Goal: Task Accomplishment & Management: Manage account settings

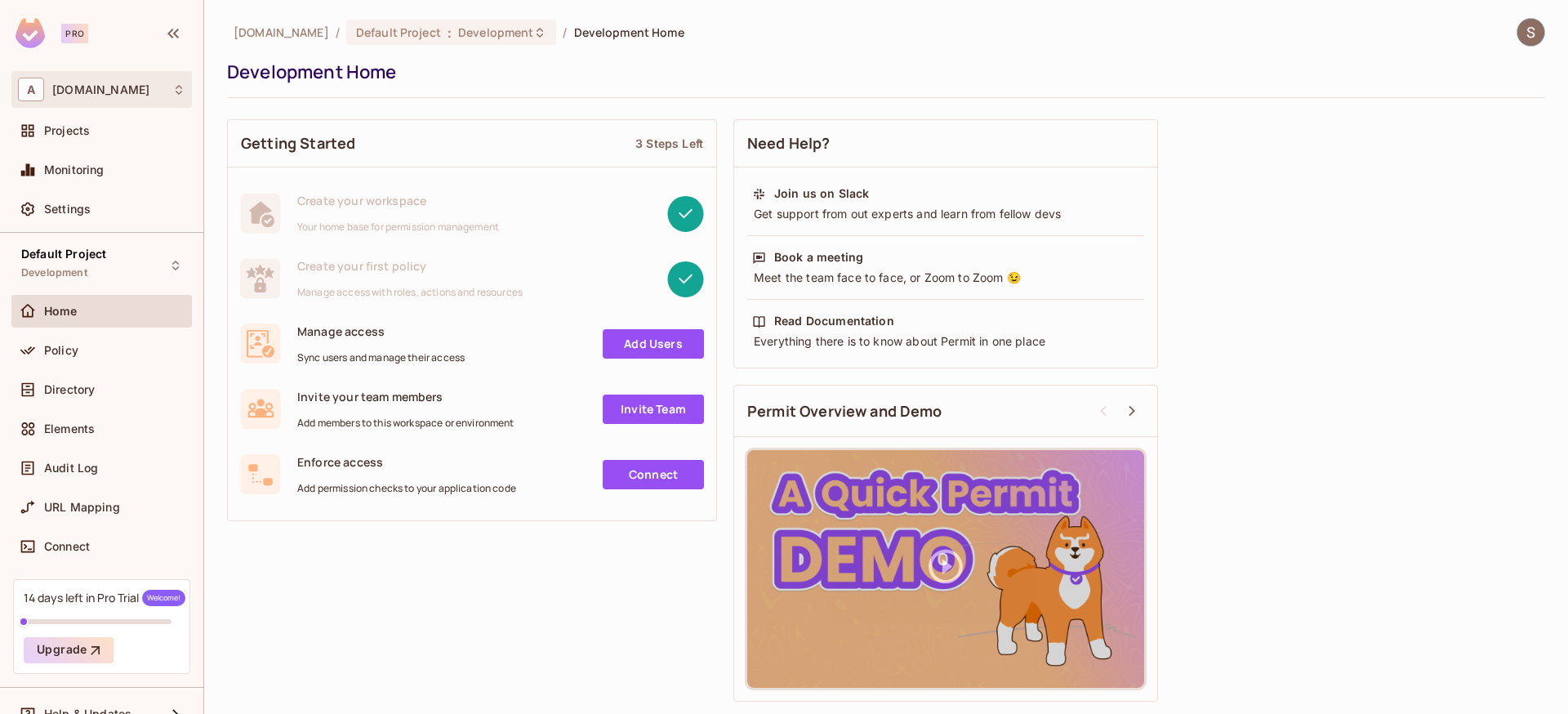
click at [136, 81] on div "A [DOMAIN_NAME]" at bounding box center [101, 89] width 167 height 24
click at [136, 81] on div at bounding box center [784, 357] width 1568 height 714
click at [27, 144] on div "Projects" at bounding box center [101, 131] width 181 height 33
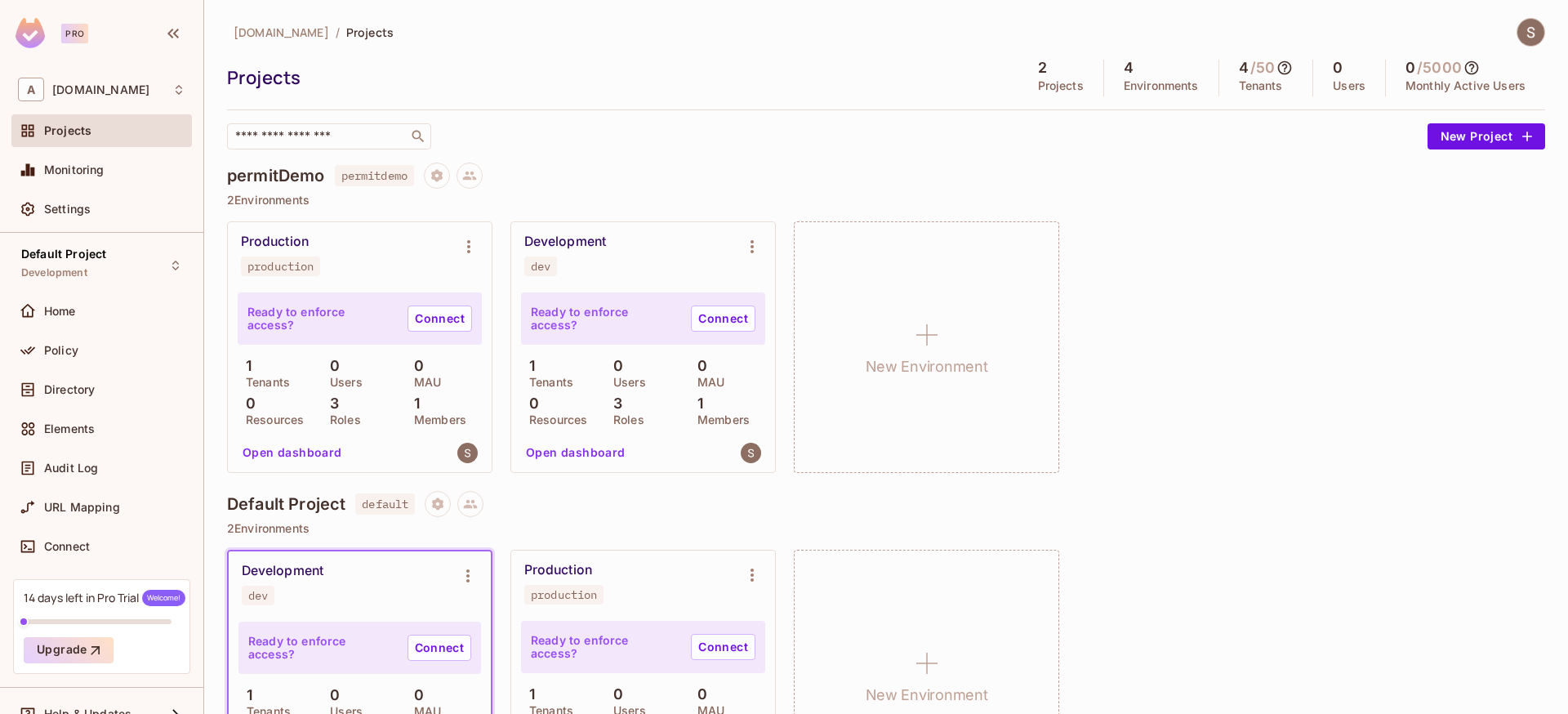
scroll to position [105, 0]
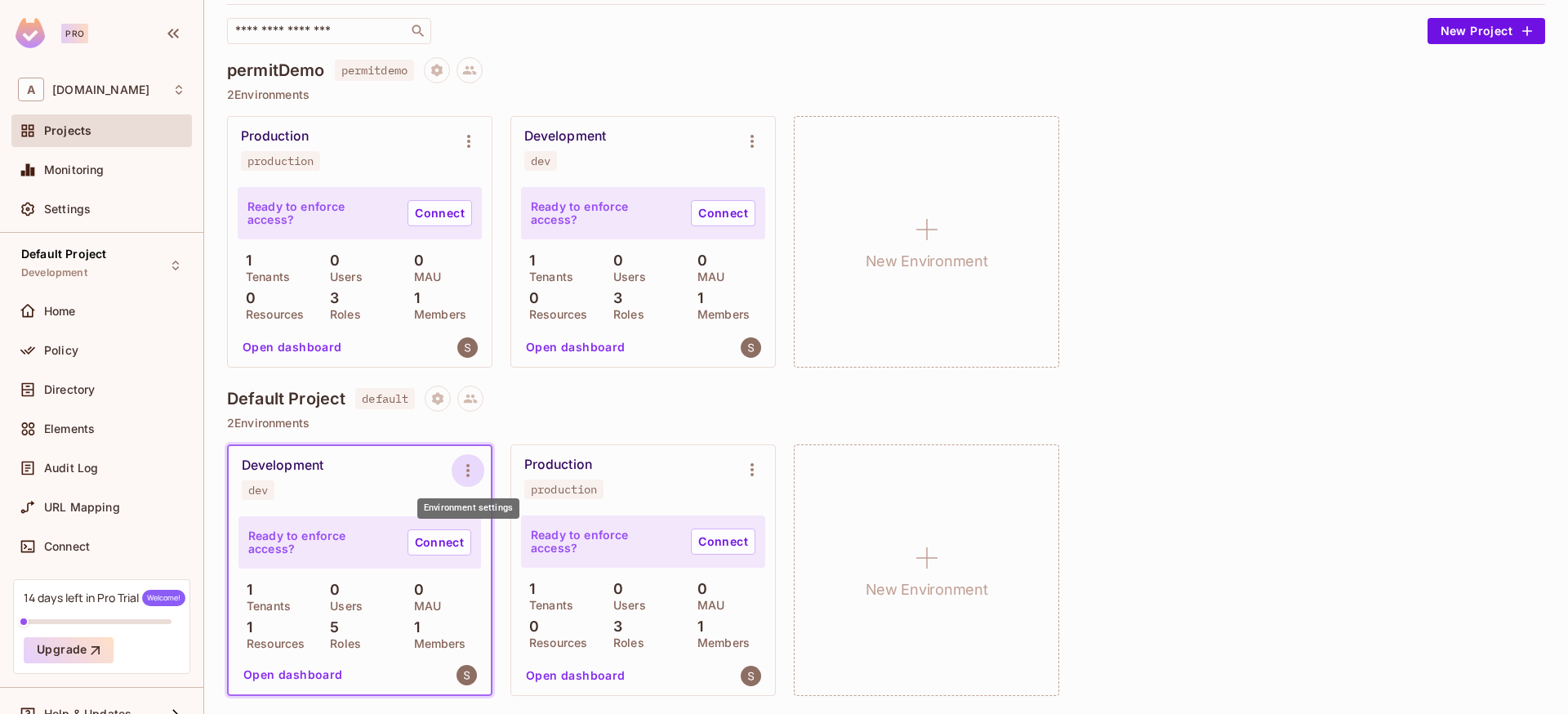
click at [463, 461] on icon "Environment settings" at bounding box center [468, 470] width 20 height 20
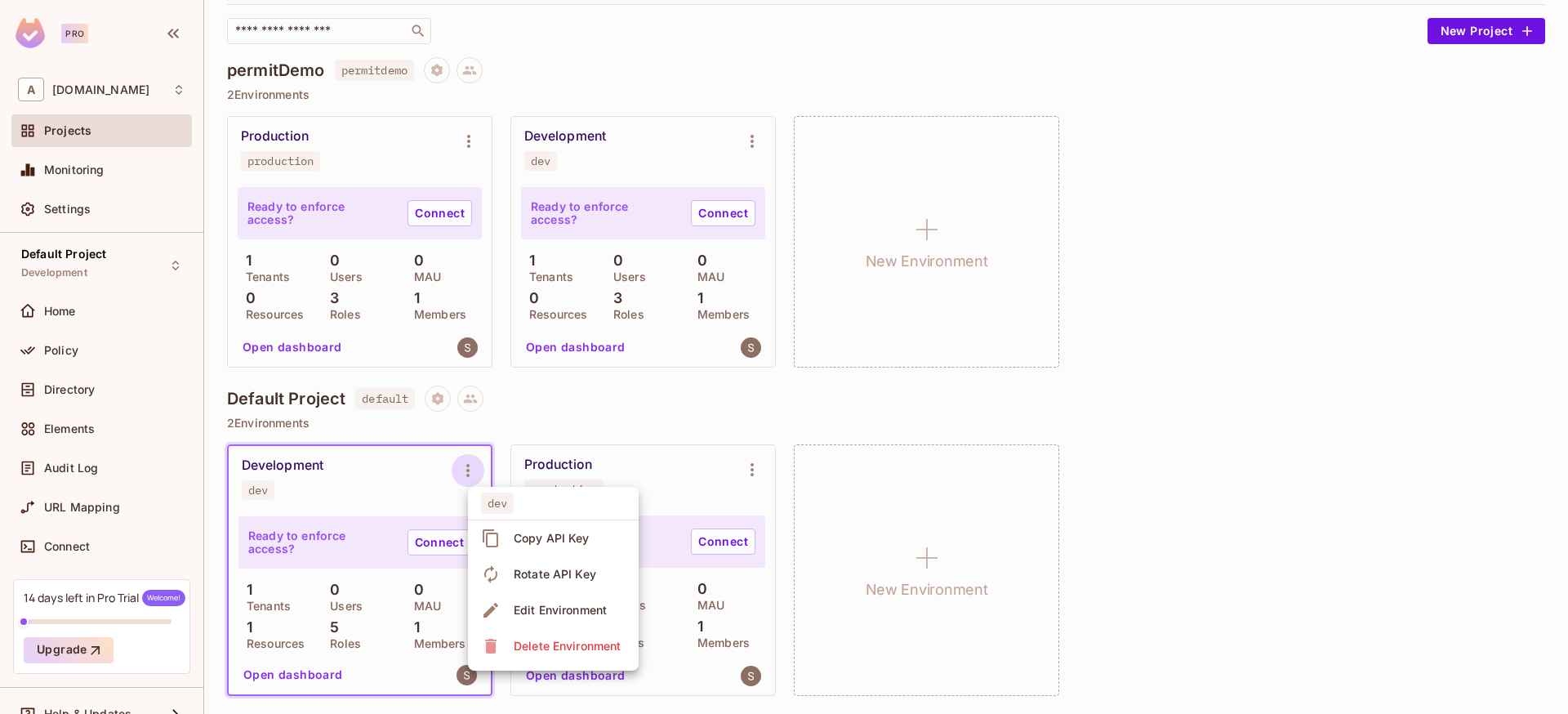
click at [511, 545] on span "Copy API Key" at bounding box center [552, 538] width 86 height 26
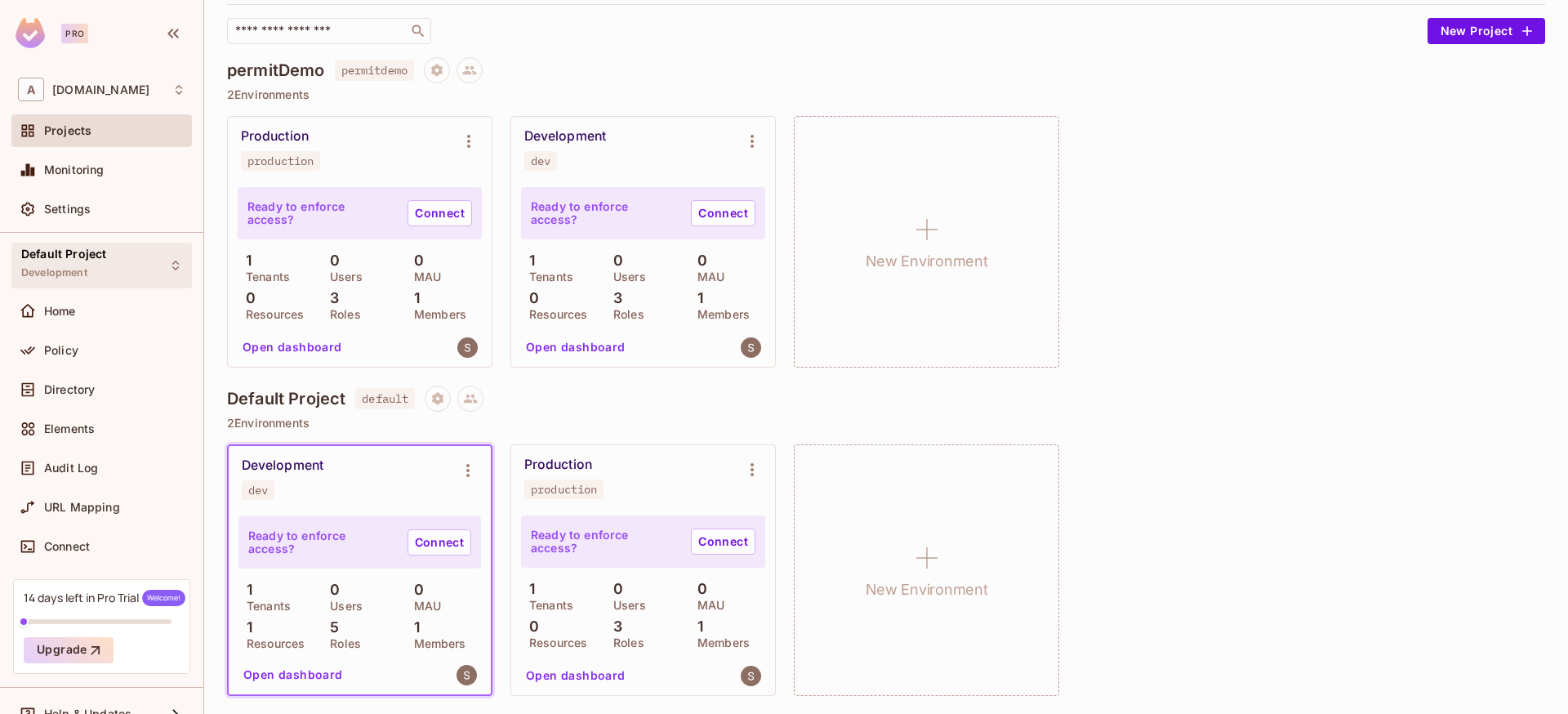
click at [132, 276] on div "Default Project Development" at bounding box center [101, 265] width 181 height 45
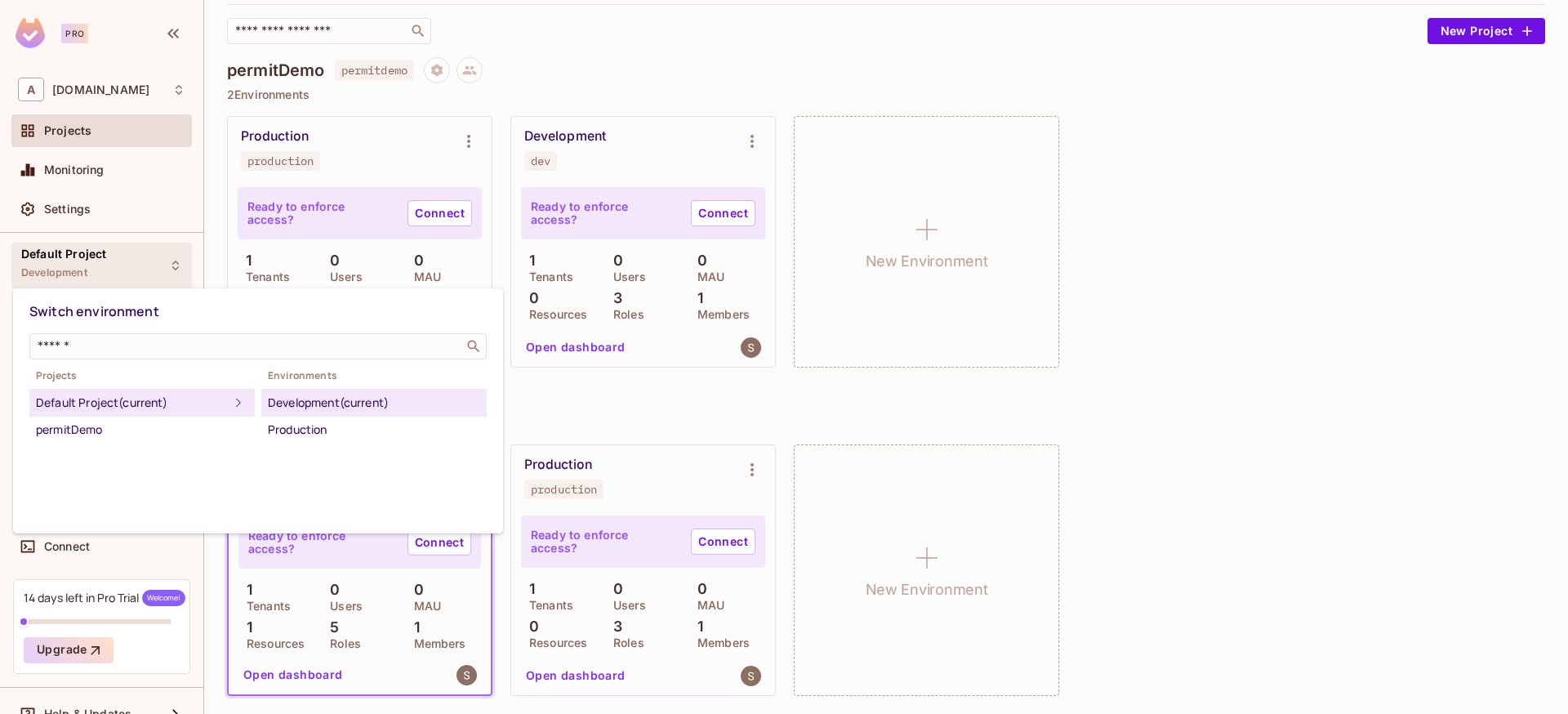
click at [1096, 366] on div at bounding box center [784, 357] width 1568 height 714
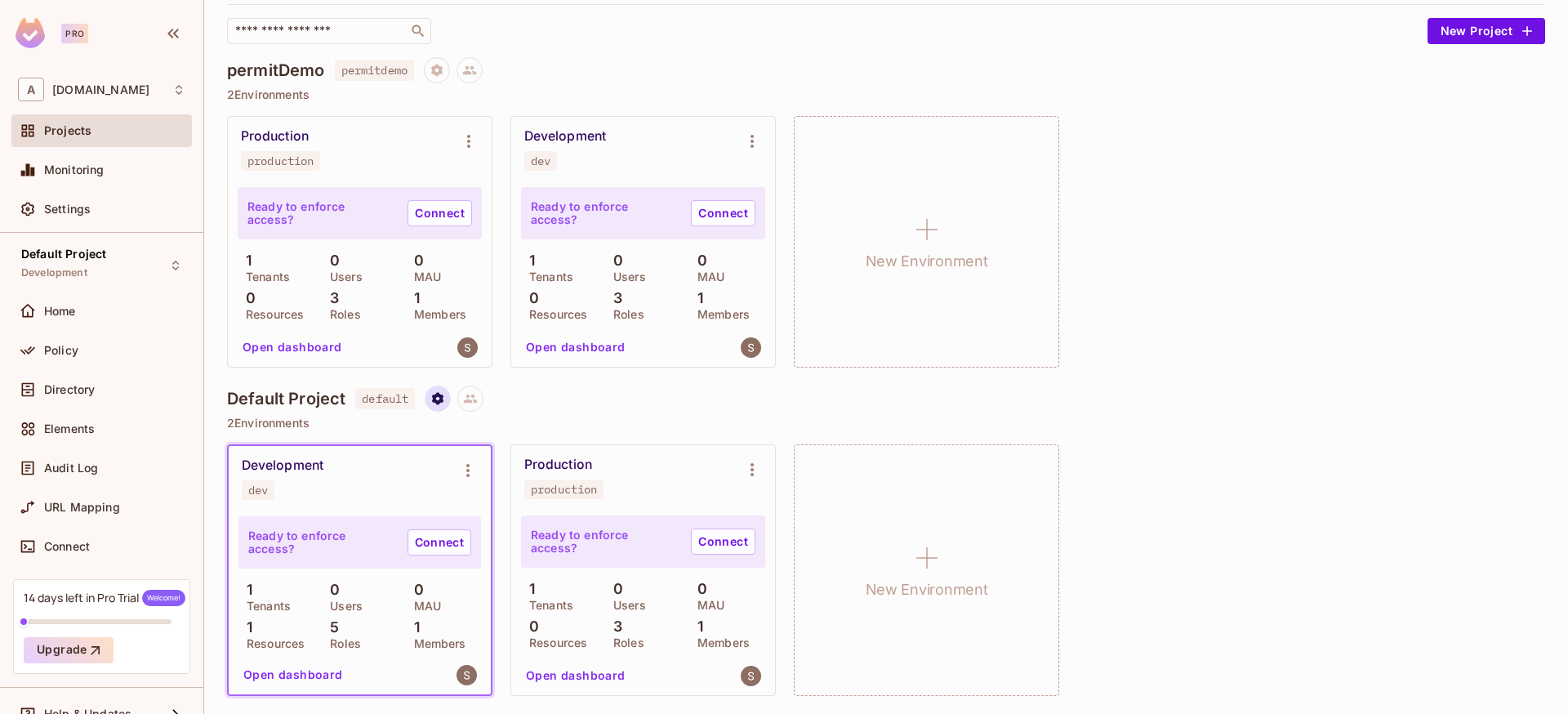
click at [442, 394] on icon "Project settings" at bounding box center [437, 398] width 11 height 12
click at [472, 458] on icon at bounding box center [462, 460] width 20 height 20
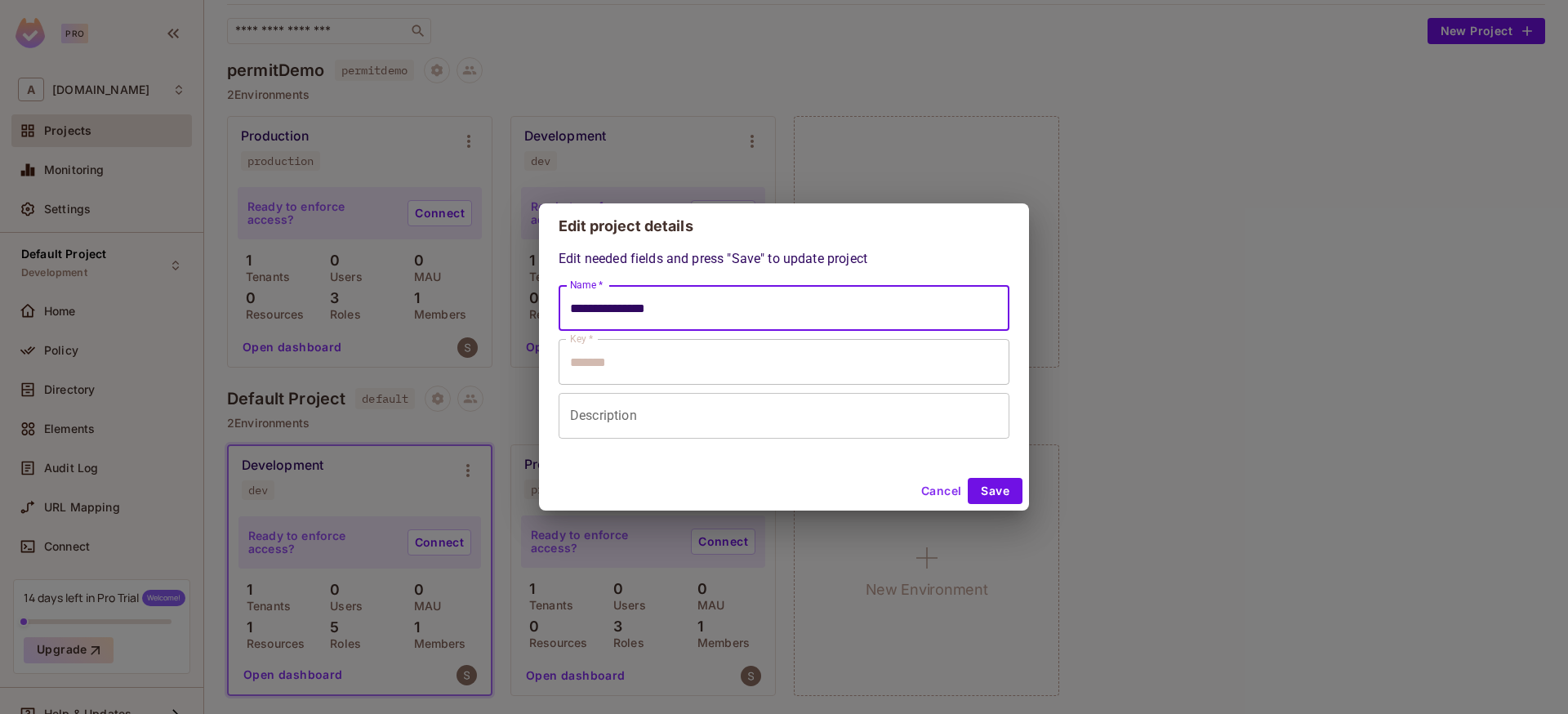
click at [744, 312] on input "**********" at bounding box center [783, 308] width 451 height 46
type input "*"
type input "**********"
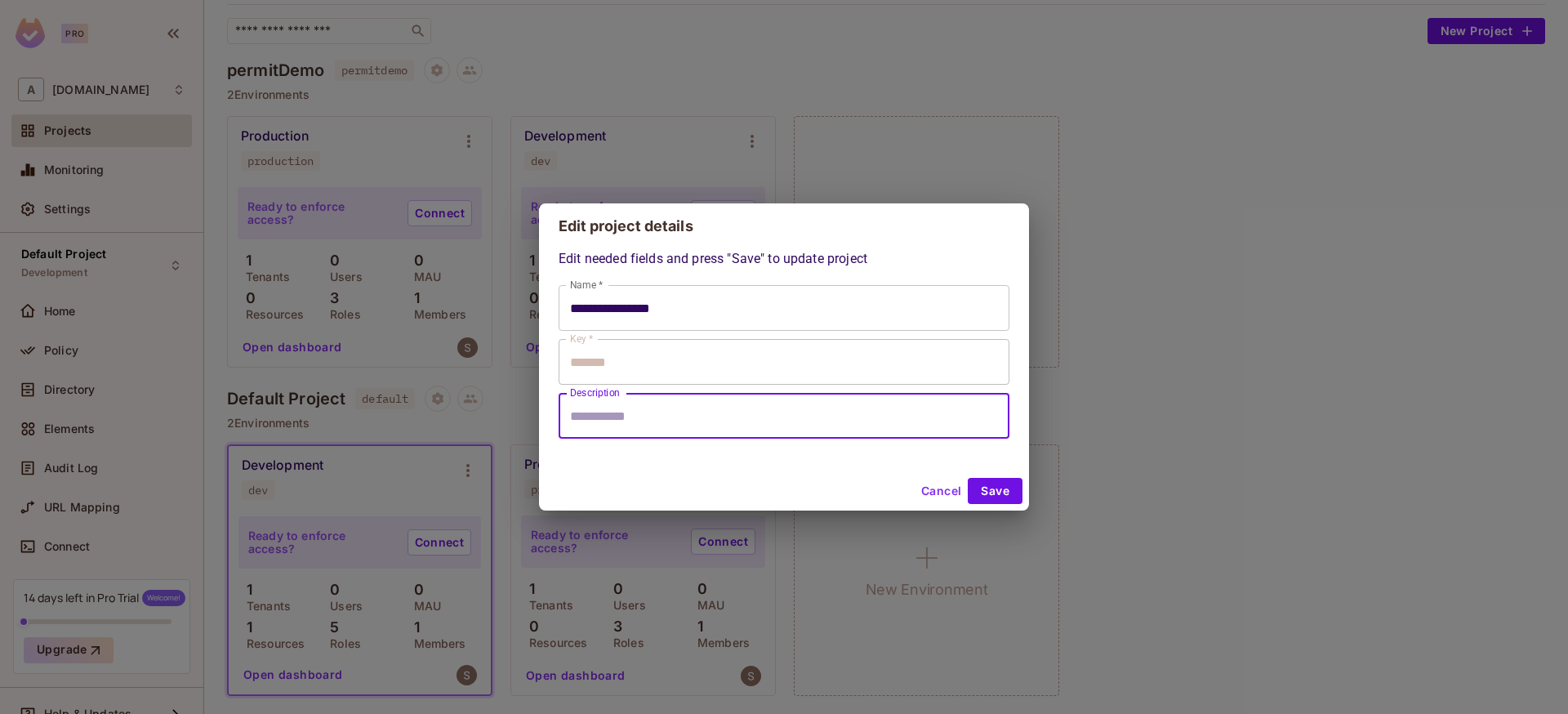
click at [704, 419] on input "Description" at bounding box center [783, 416] width 451 height 46
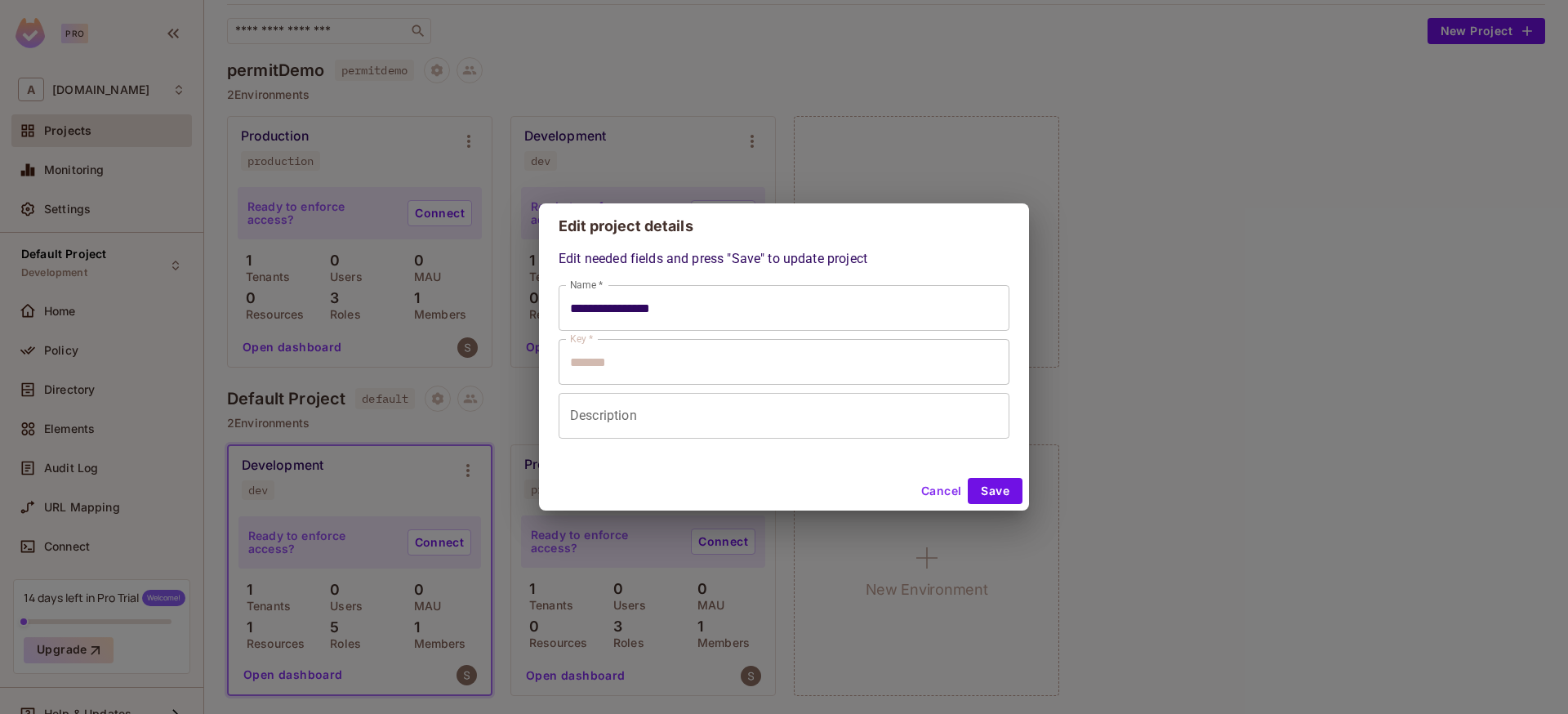
click at [1022, 502] on div "Cancel Save" at bounding box center [784, 491] width 490 height 39
click at [1015, 493] on button "Save" at bounding box center [995, 491] width 54 height 26
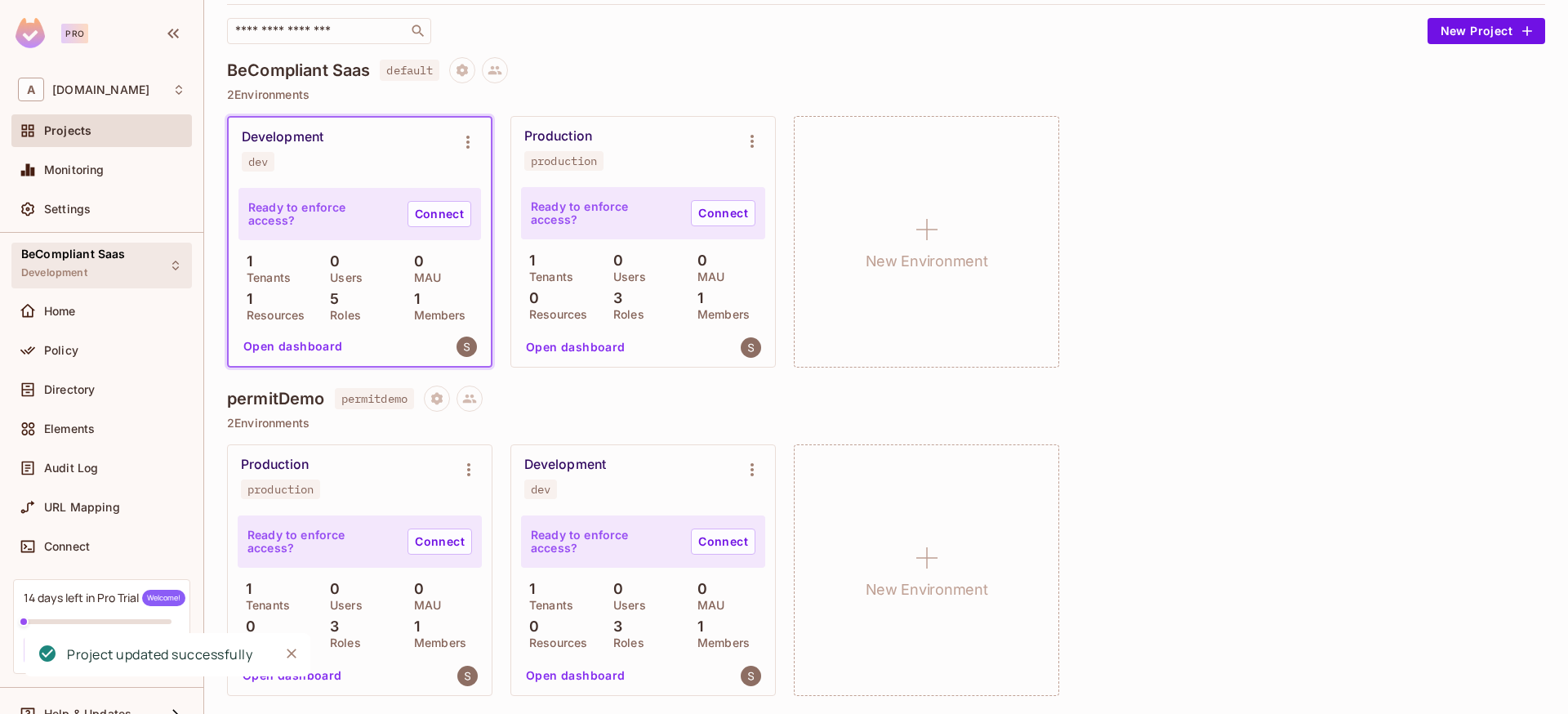
click at [148, 255] on div "BeCompliant Saas Development" at bounding box center [101, 265] width 181 height 45
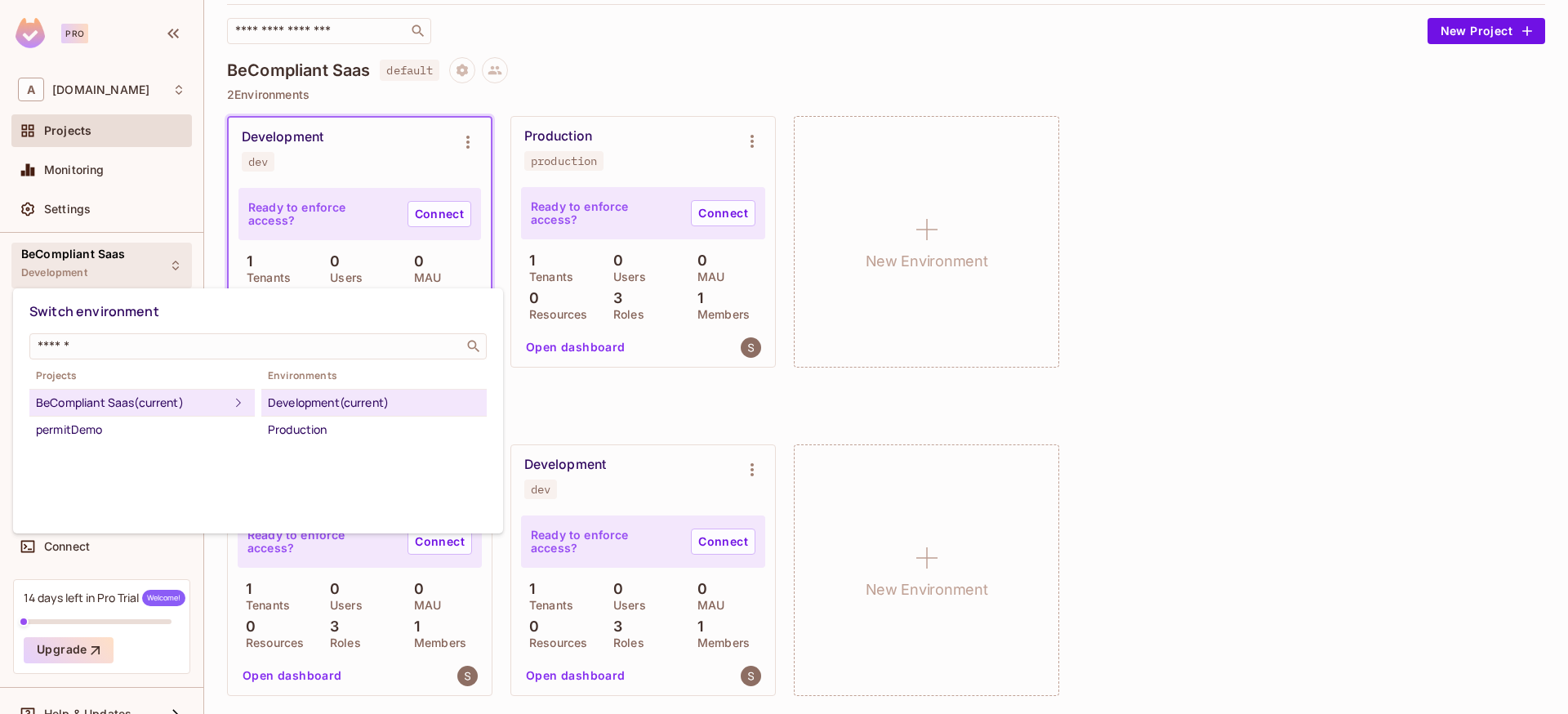
click at [351, 398] on div "Development (current)" at bounding box center [374, 402] width 212 height 20
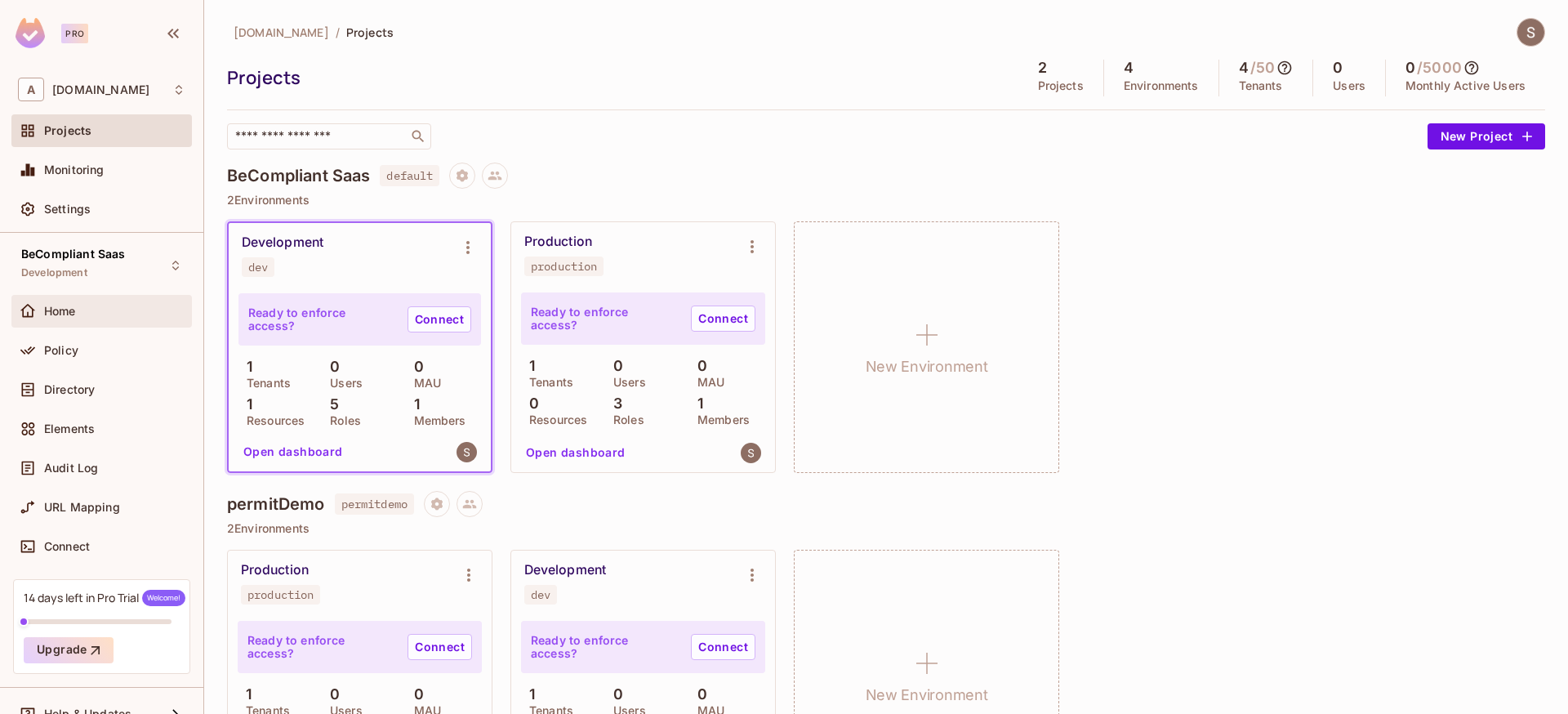
click at [53, 316] on span "Home" at bounding box center [60, 311] width 32 height 13
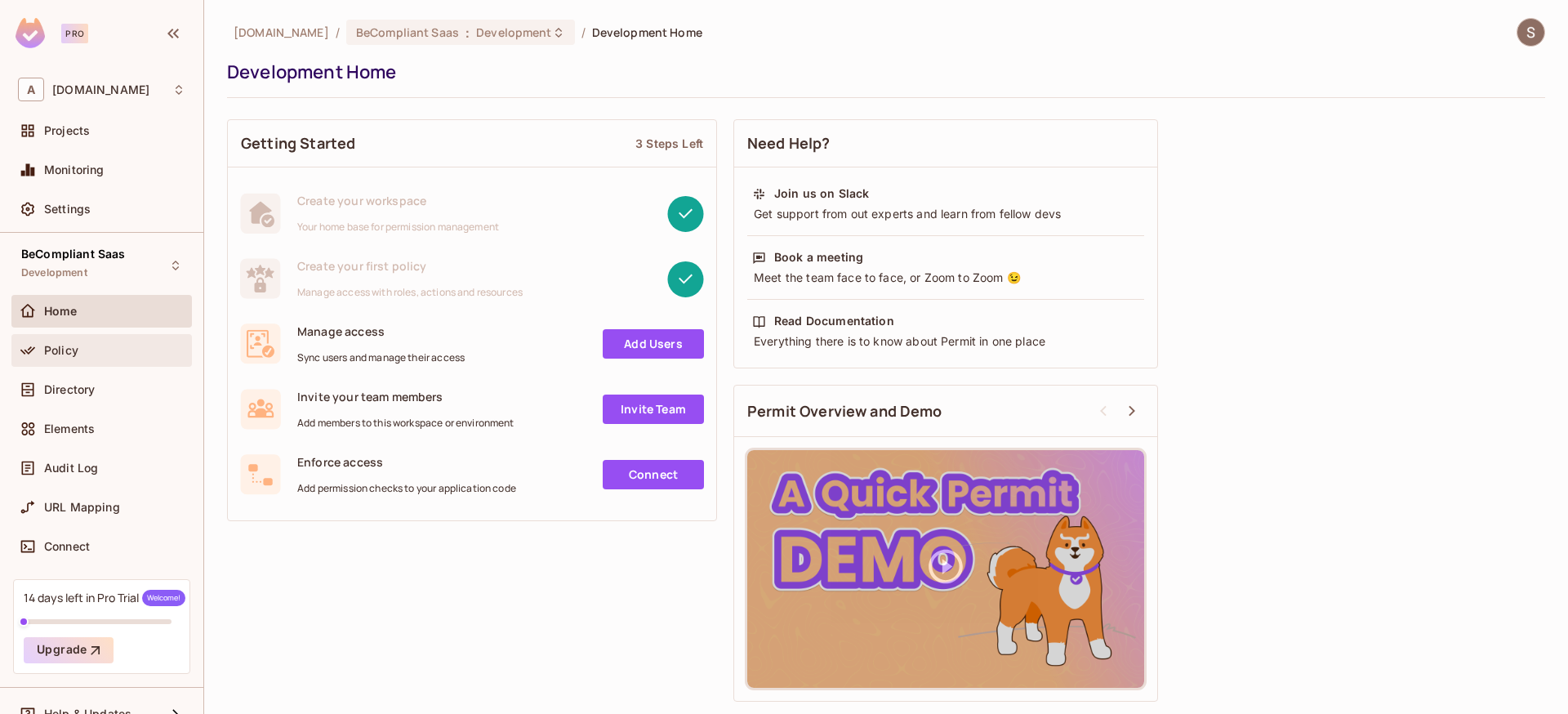
click at [73, 358] on div "Policy" at bounding box center [101, 350] width 167 height 20
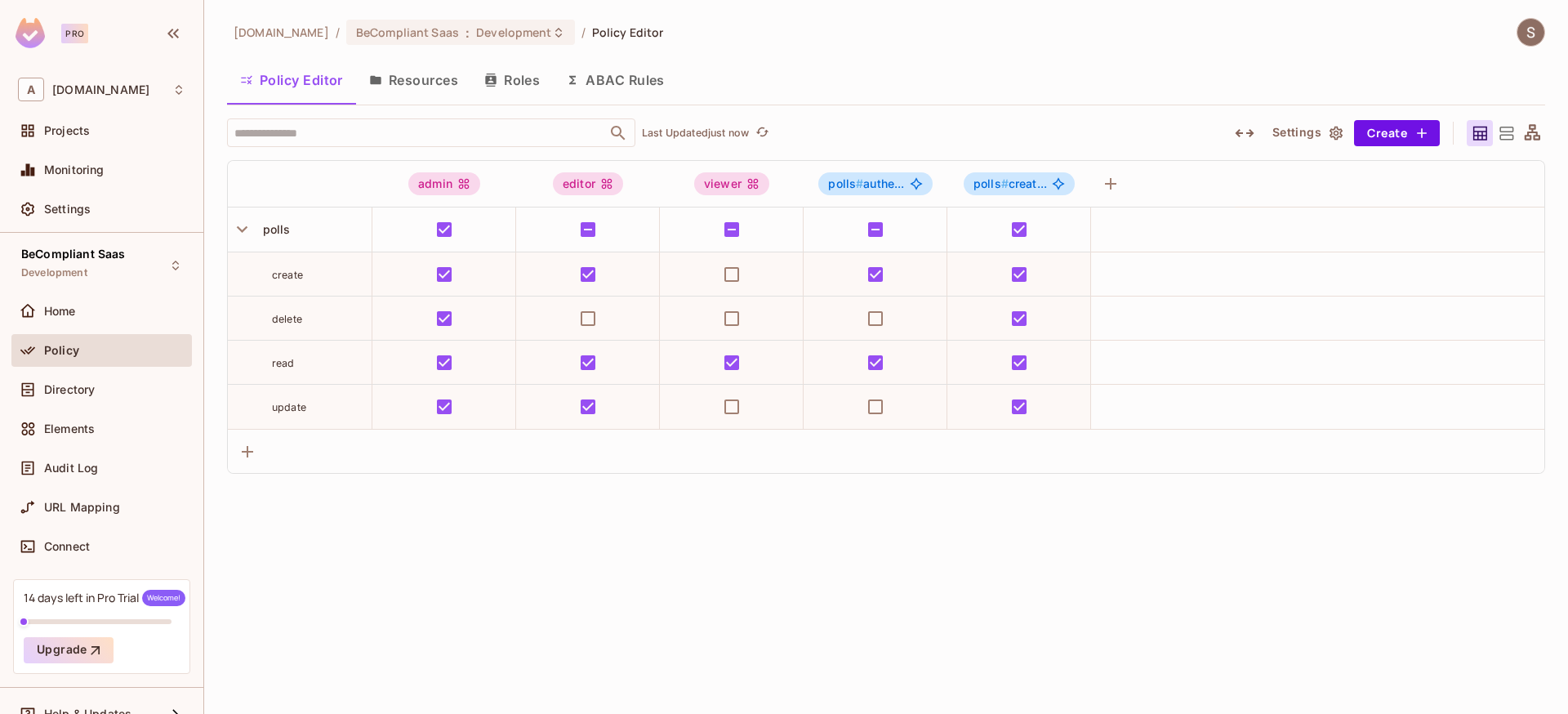
click at [426, 82] on button "Resources" at bounding box center [414, 80] width 115 height 41
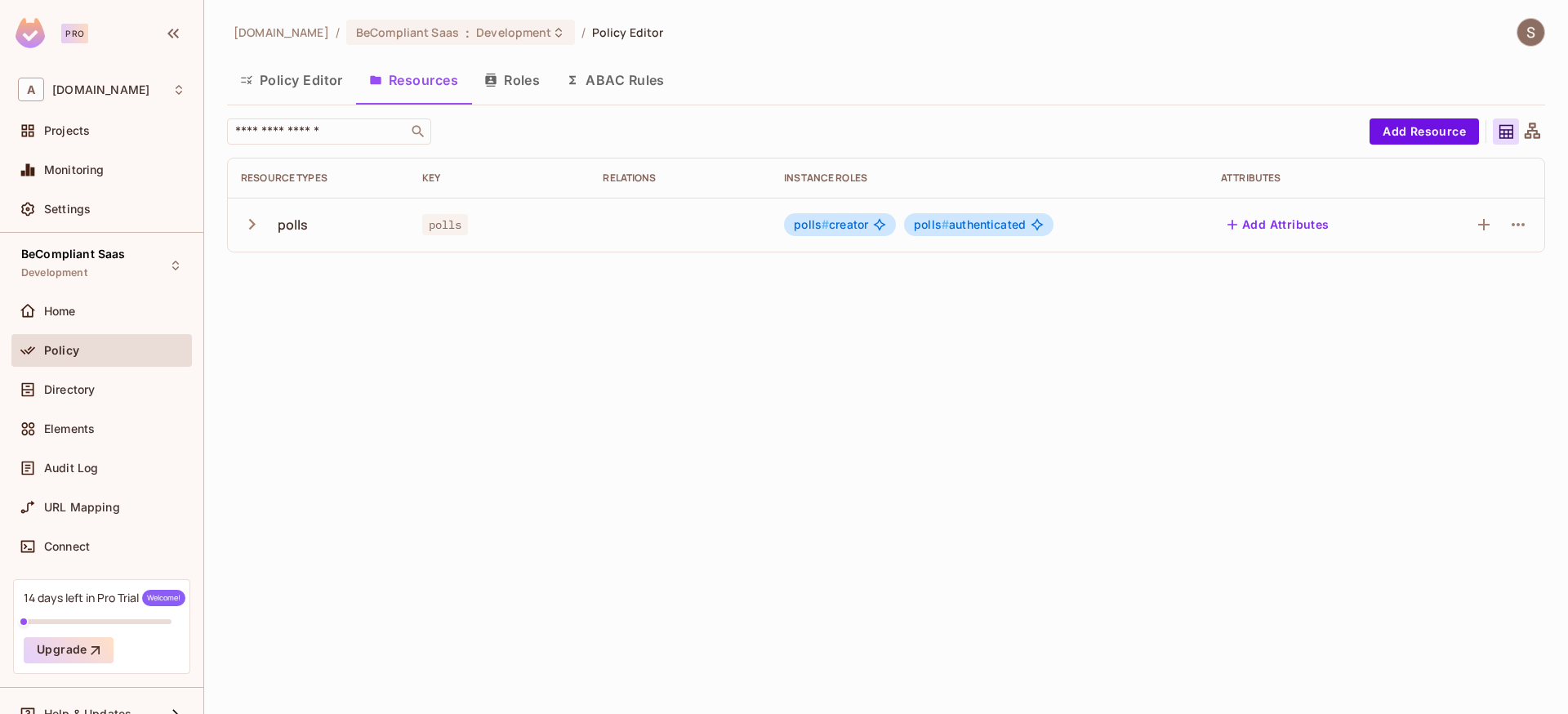
click at [249, 221] on icon "button" at bounding box center [253, 224] width 7 height 11
click at [249, 221] on icon "button" at bounding box center [252, 224] width 22 height 22
click at [1509, 222] on icon "button" at bounding box center [1518, 224] width 20 height 20
click at [1452, 325] on div "Delete Resource" at bounding box center [1454, 325] width 91 height 16
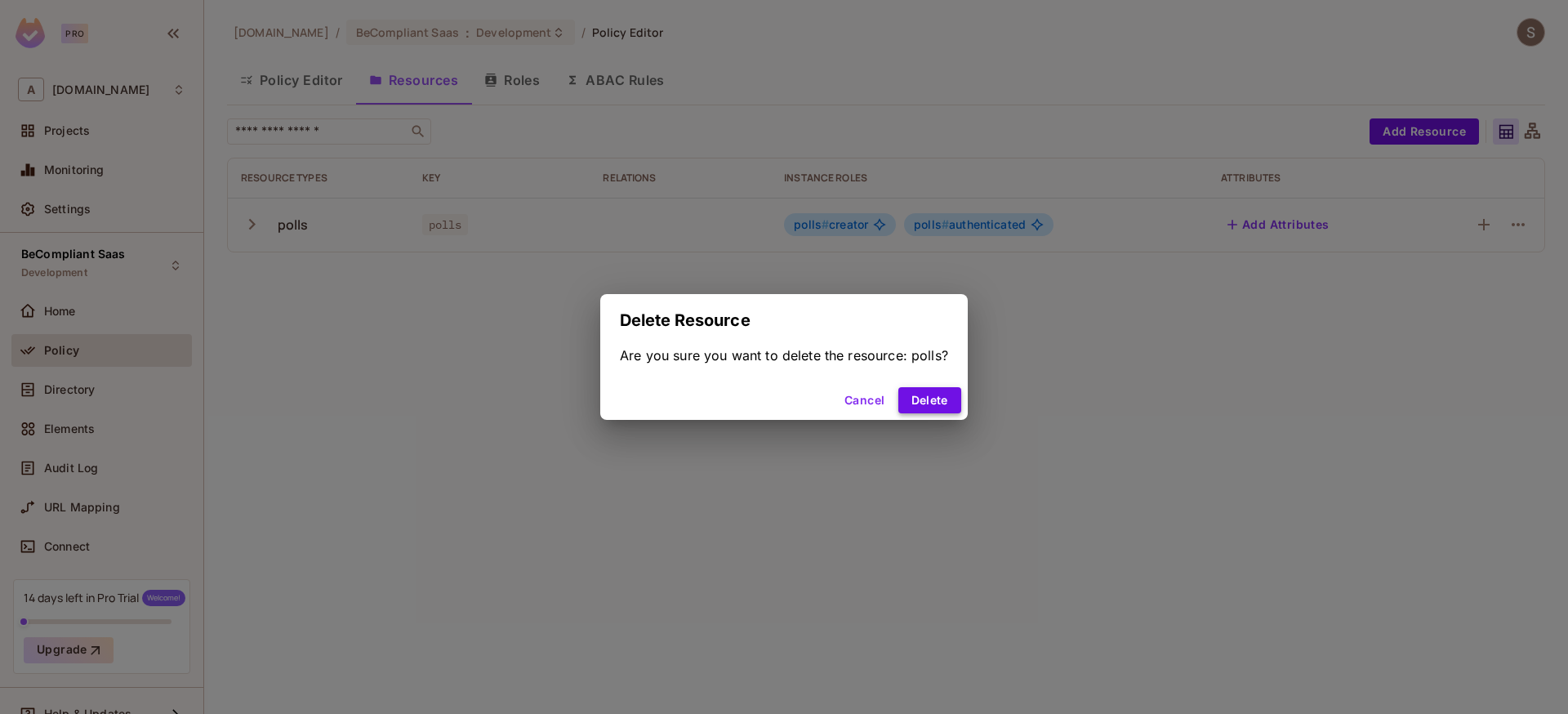
click at [917, 399] on button "Delete" at bounding box center [930, 400] width 63 height 26
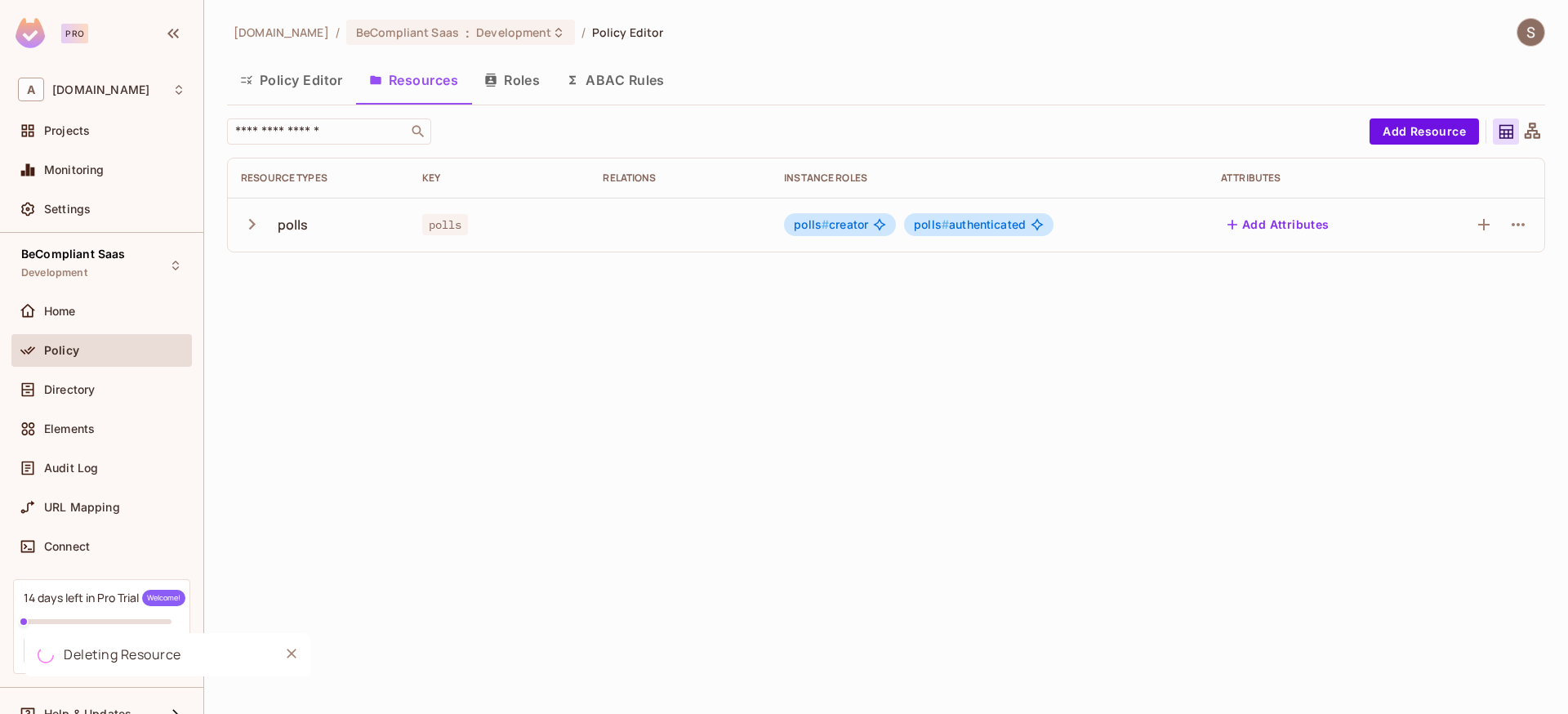
click at [526, 76] on button "Roles" at bounding box center [512, 80] width 81 height 41
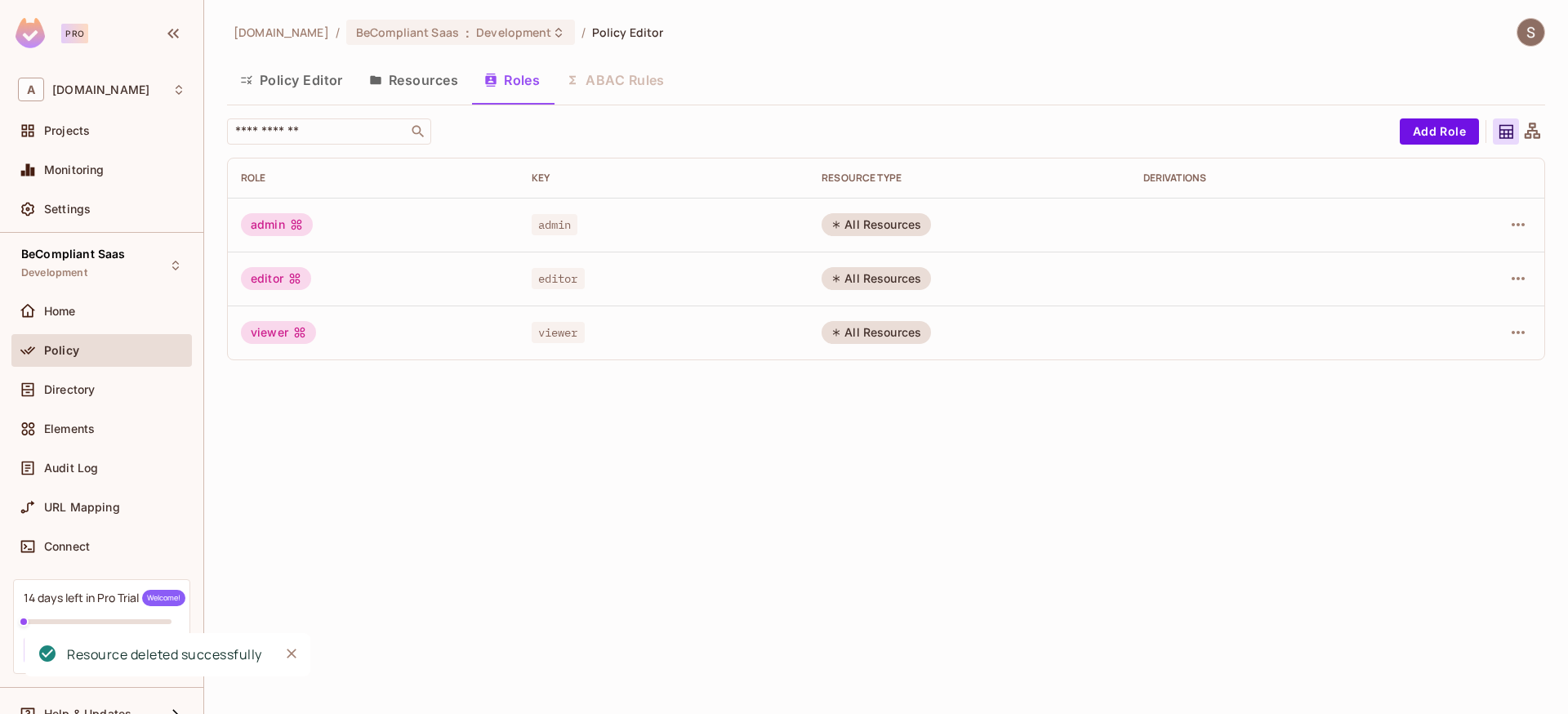
click at [425, 82] on button "Resources" at bounding box center [414, 80] width 115 height 41
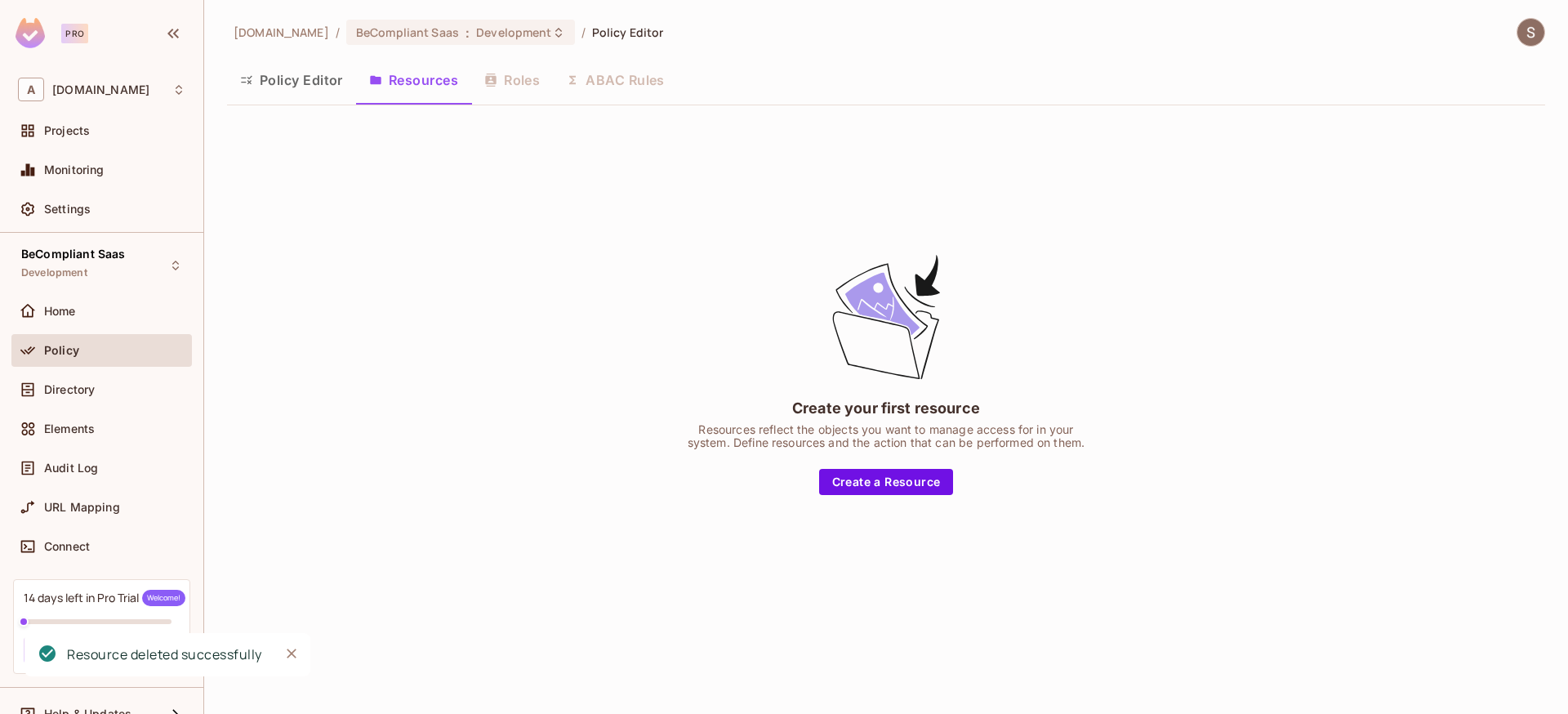
click at [596, 71] on div "Policy Editor Resources Roles ABAC Rules" at bounding box center [887, 80] width 1319 height 41
click at [615, 87] on div "Policy Editor Resources Roles ABAC Rules" at bounding box center [887, 80] width 1319 height 41
click at [295, 85] on button "Policy Editor" at bounding box center [292, 80] width 129 height 41
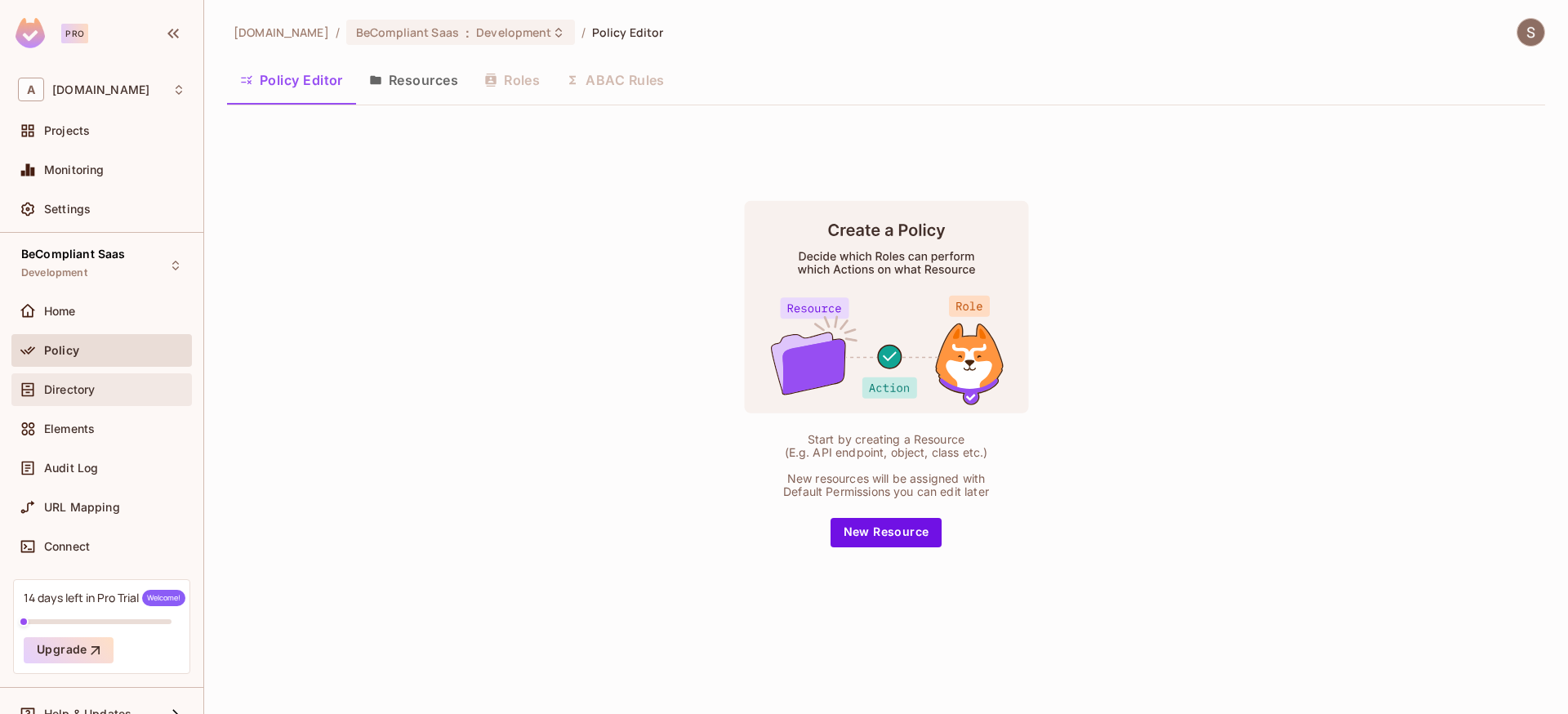
click at [116, 379] on div "Directory" at bounding box center [101, 390] width 181 height 33
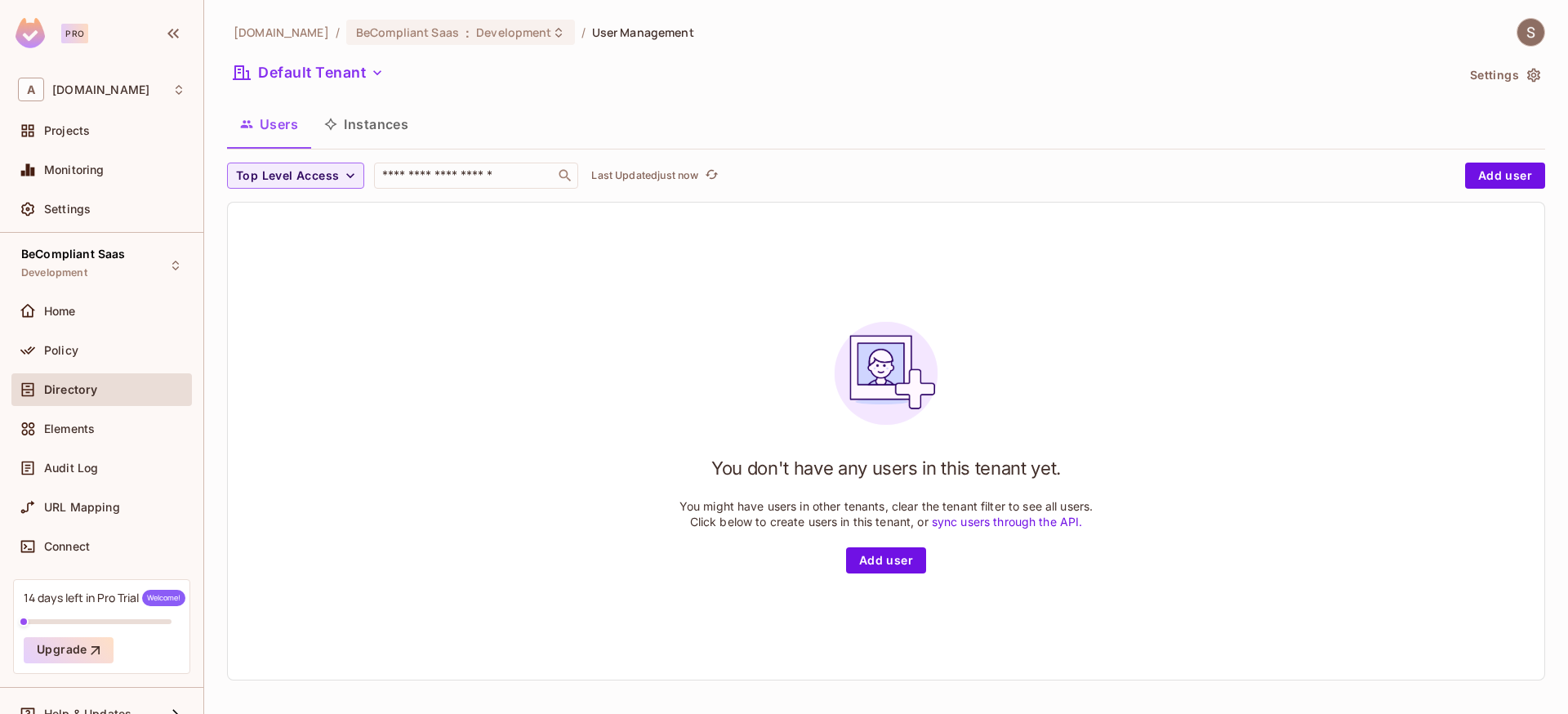
click at [342, 123] on button "Instances" at bounding box center [367, 124] width 110 height 41
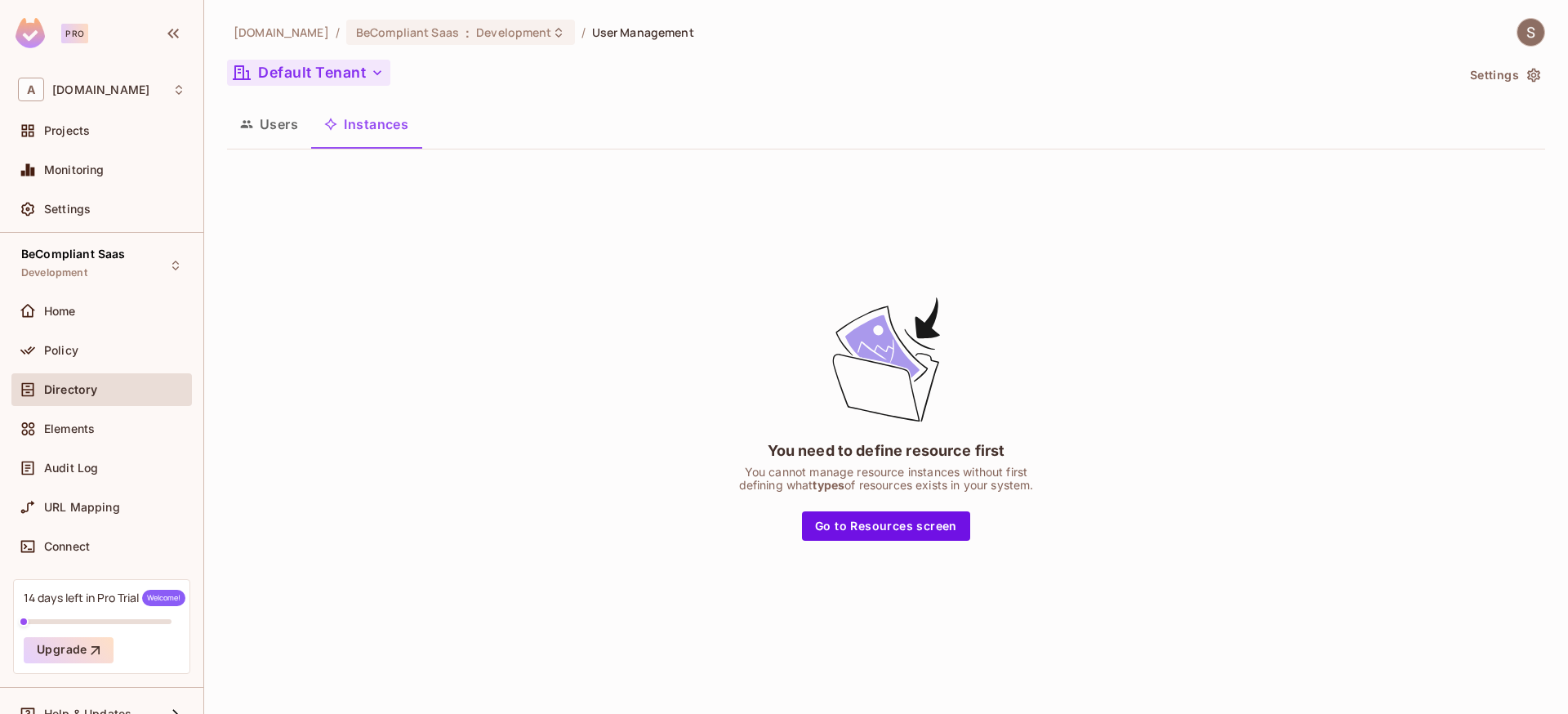
click at [353, 64] on button "Default Tenant" at bounding box center [309, 72] width 164 height 26
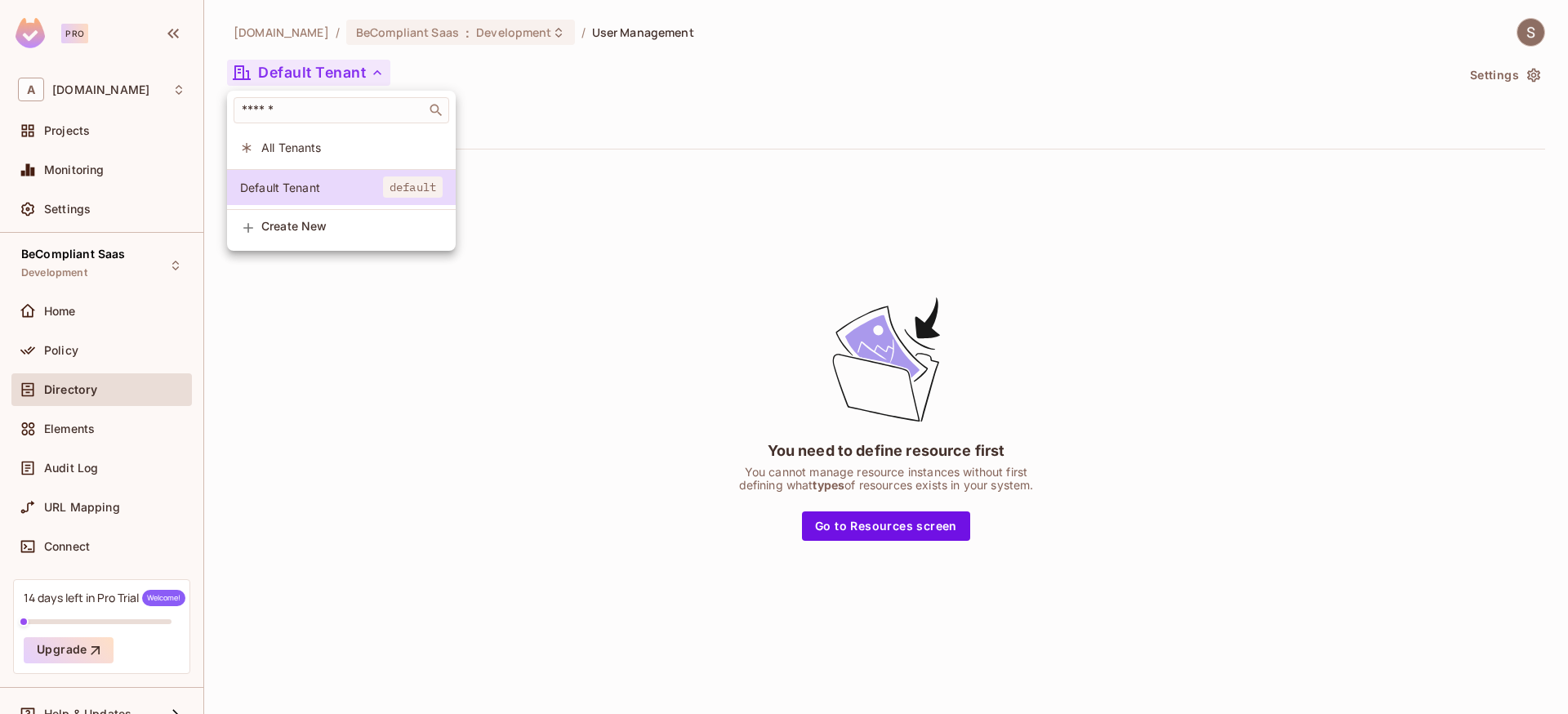
click at [300, 149] on span "All Tenants" at bounding box center [352, 148] width 182 height 15
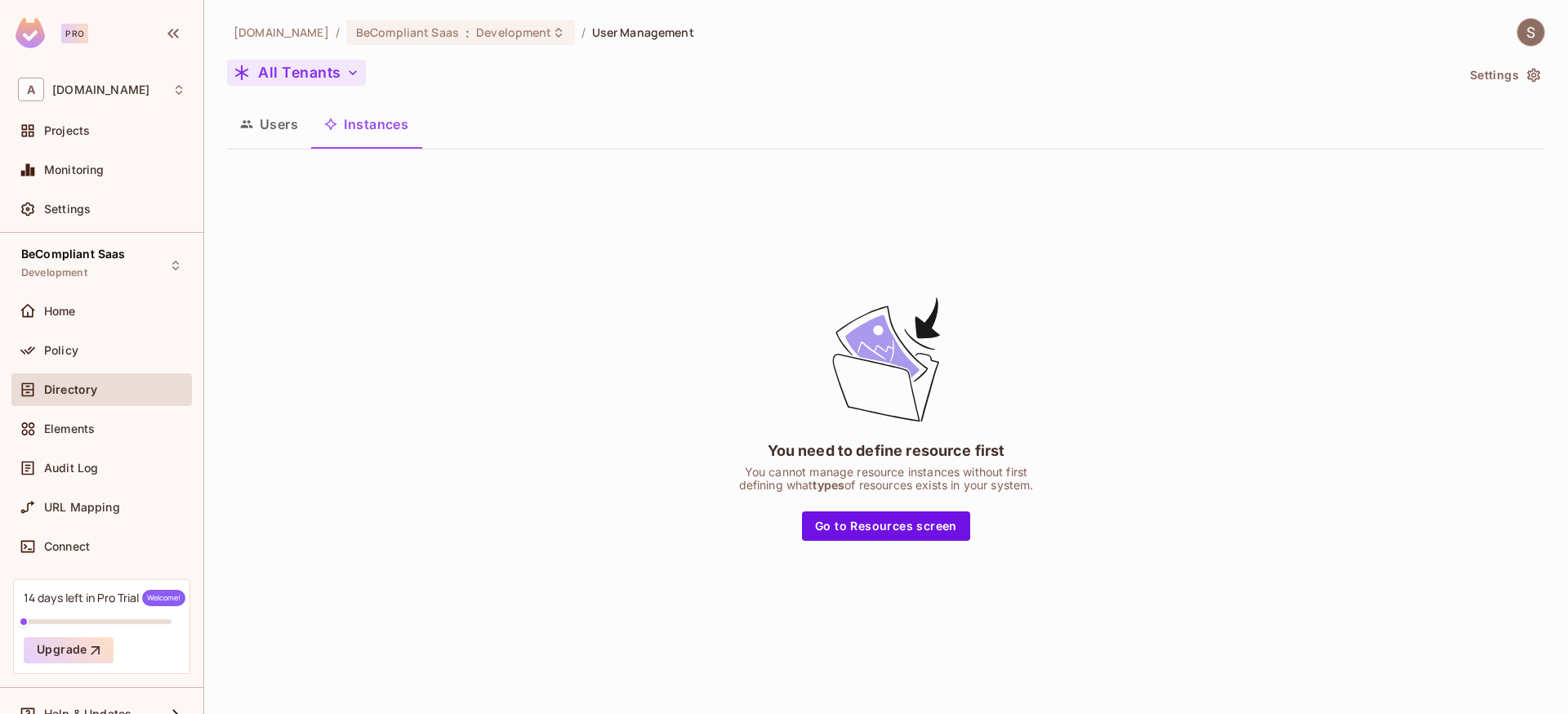
click at [301, 73] on button "All Tenants" at bounding box center [297, 72] width 139 height 26
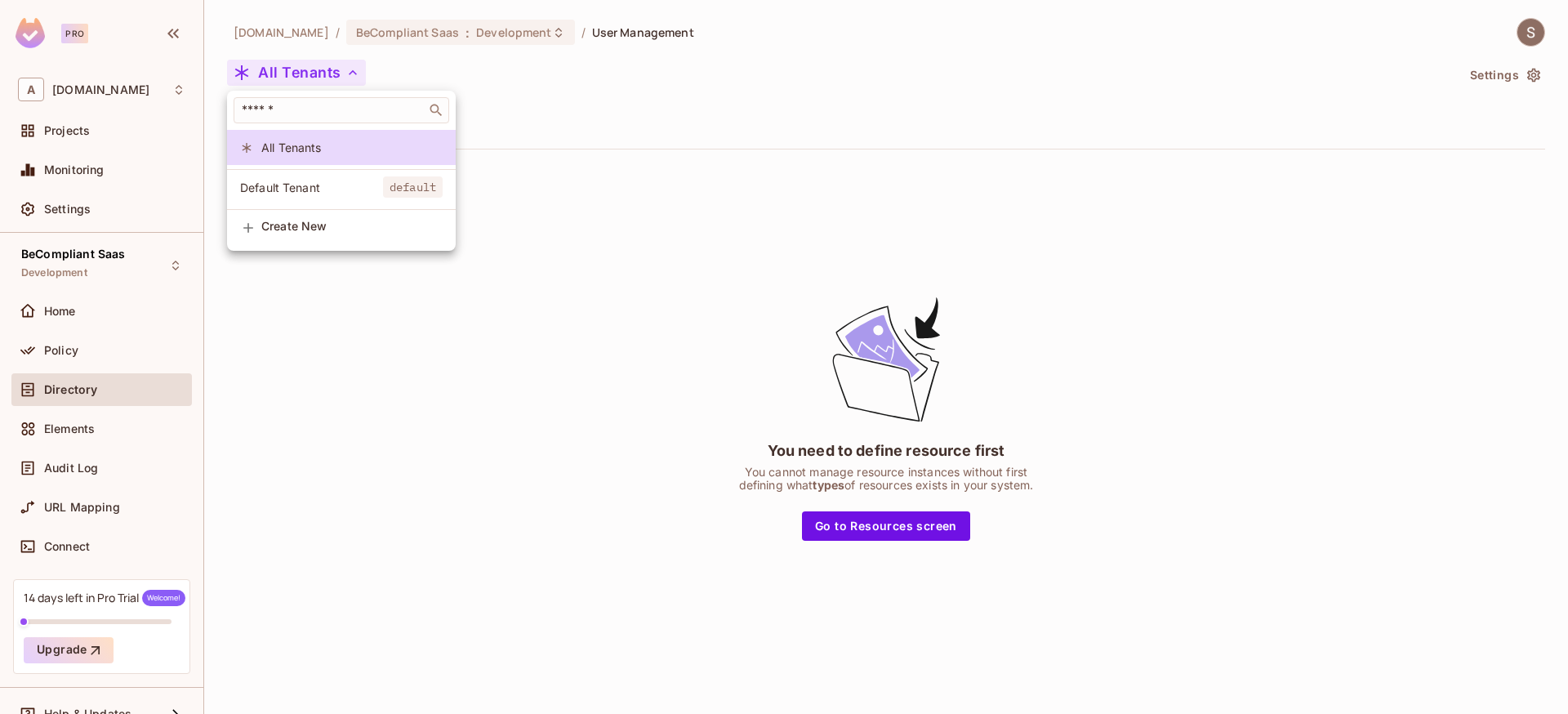
click at [300, 181] on span "Default Tenant" at bounding box center [311, 188] width 143 height 15
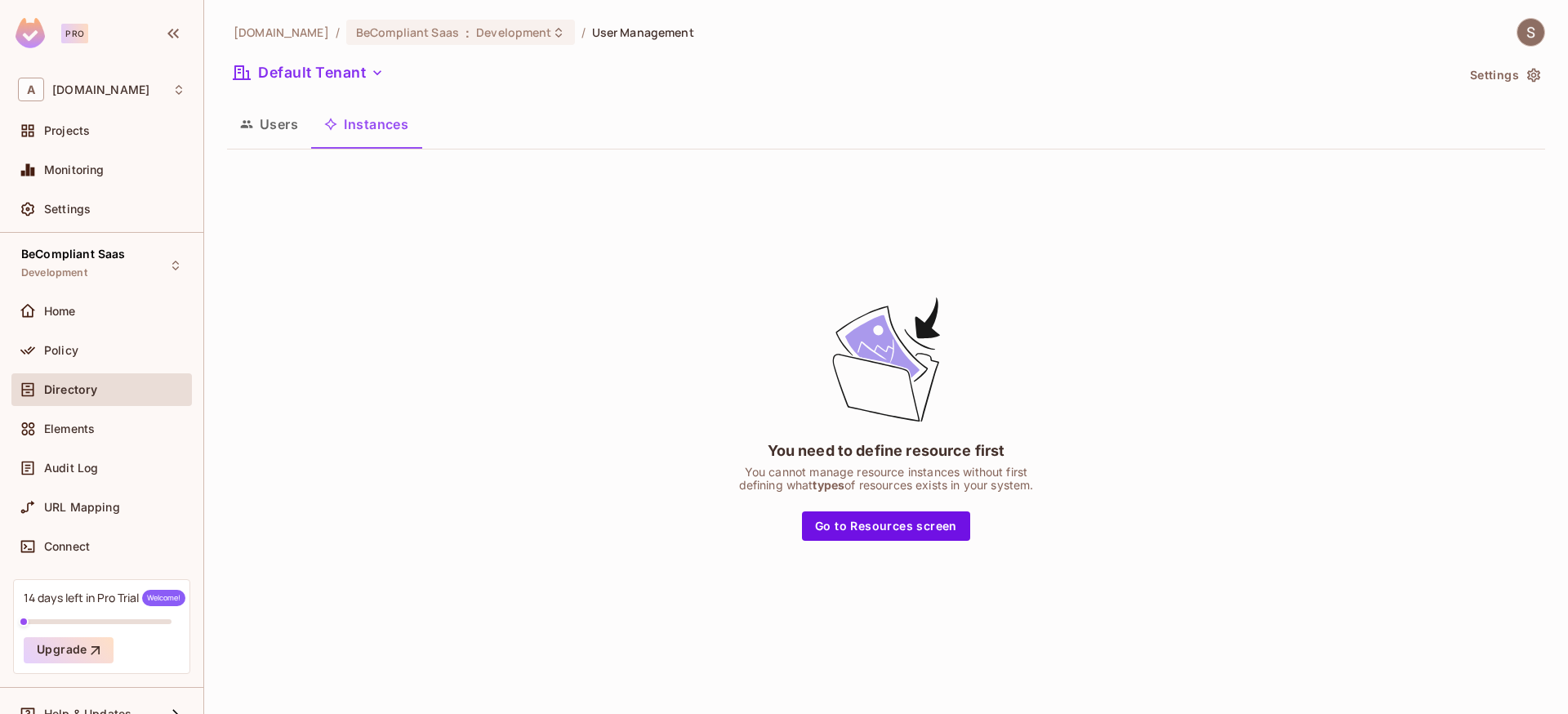
click at [503, 296] on div "You need to define resource first You cannot manage resource instances without …" at bounding box center [887, 418] width 1319 height 510
click at [83, 436] on div "Elements" at bounding box center [101, 429] width 167 height 20
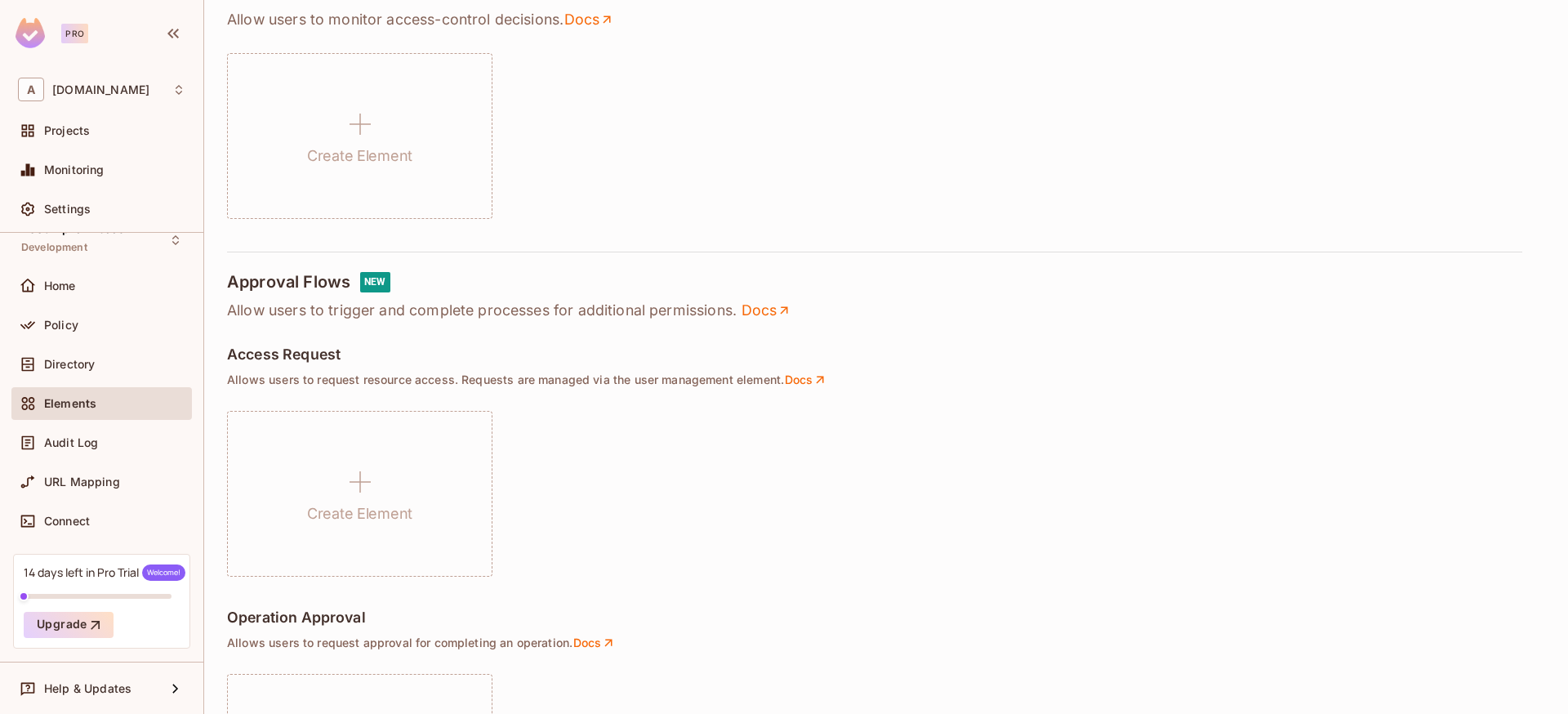
scroll to position [76, 0]
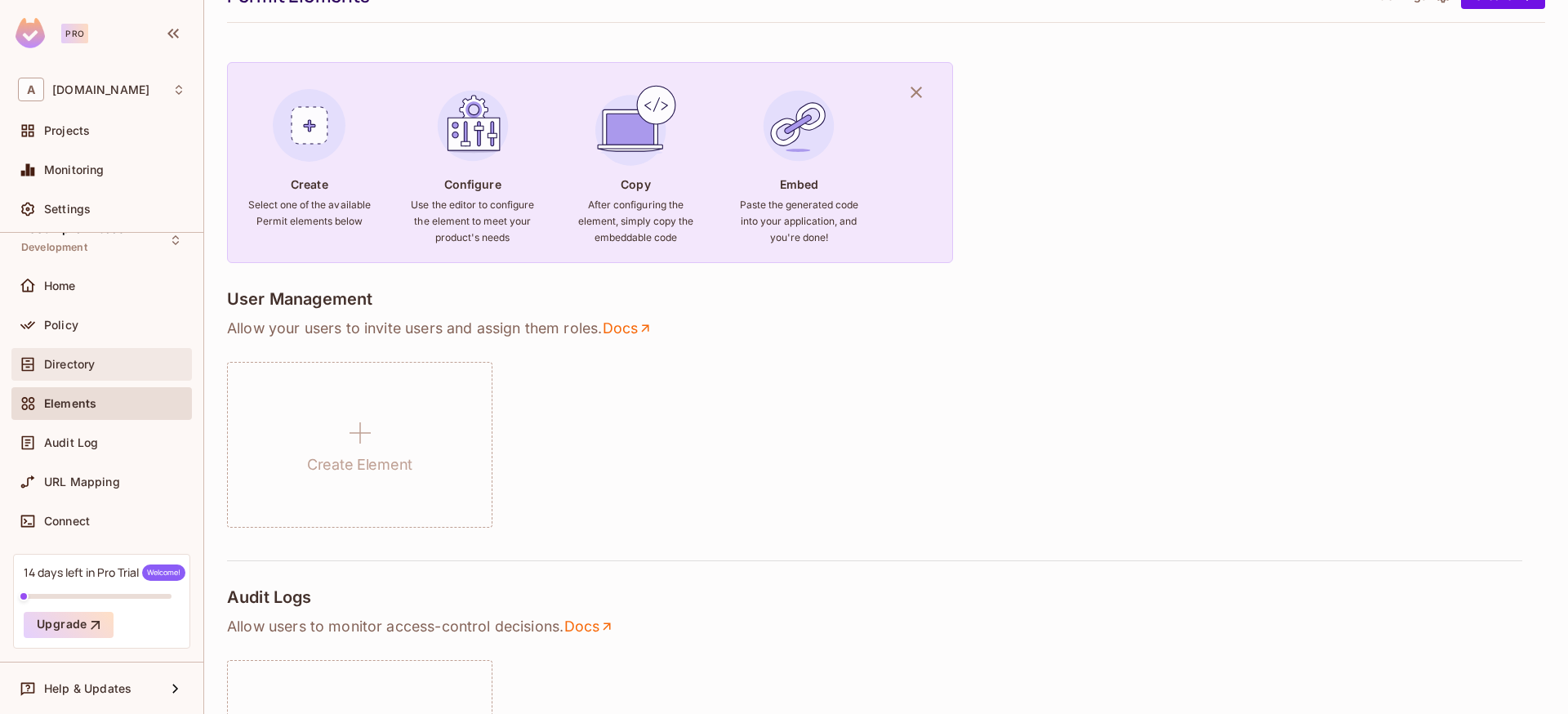
click at [132, 368] on div "Directory" at bounding box center [115, 364] width 142 height 13
